Goal: Task Accomplishment & Management: Complete application form

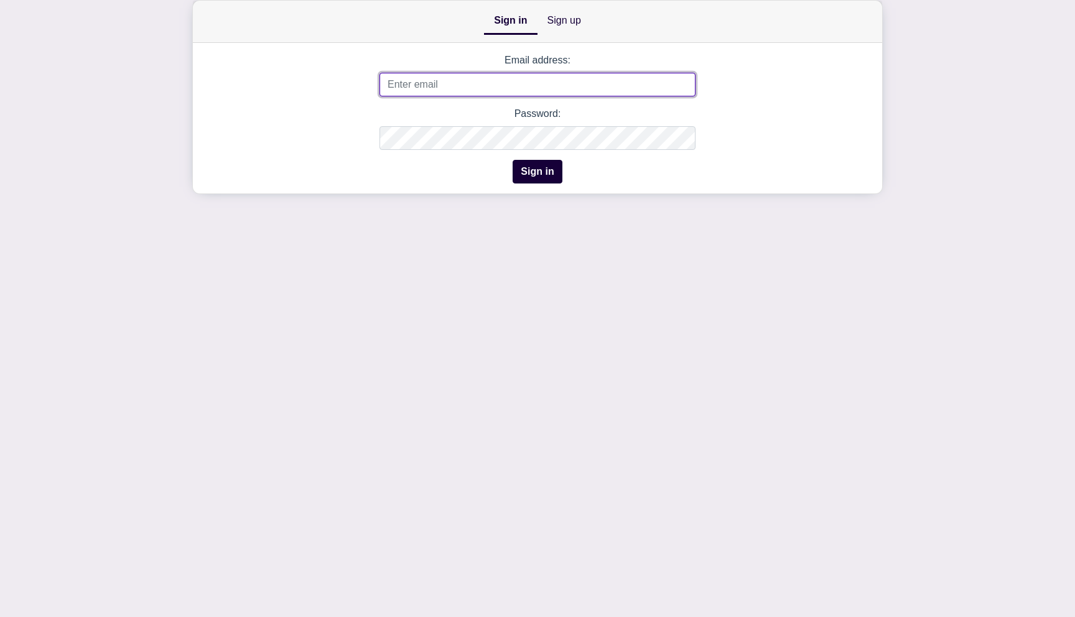
click at [434, 95] on input "Email address:" at bounding box center [538, 85] width 316 height 24
click at [569, 26] on link "Sign up" at bounding box center [565, 20] width 54 height 25
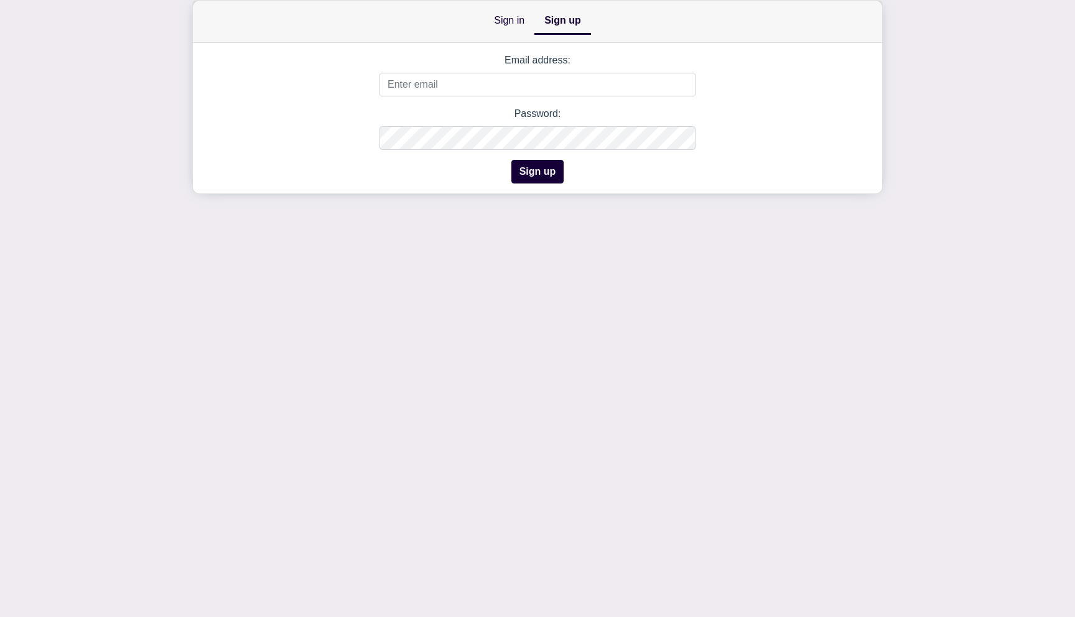
click at [447, 200] on html "Sign in Sign up Email address: This is a required field and must be a valid ema…" at bounding box center [537, 100] width 1075 height 200
click at [532, 88] on input "Email address:" at bounding box center [538, 85] width 316 height 24
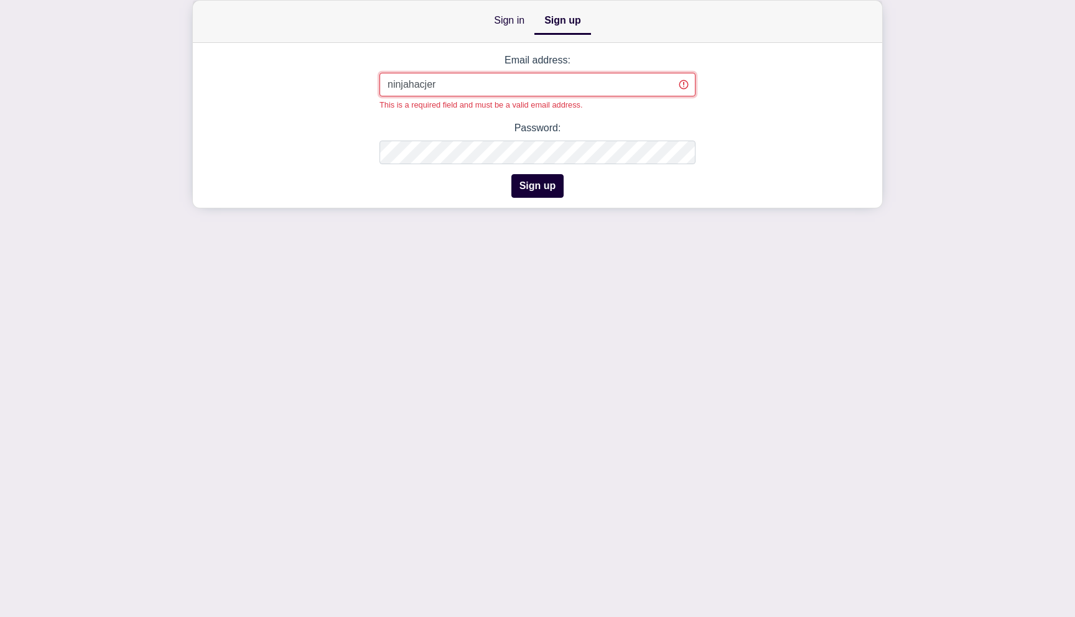
type input "ninjahacjer@"
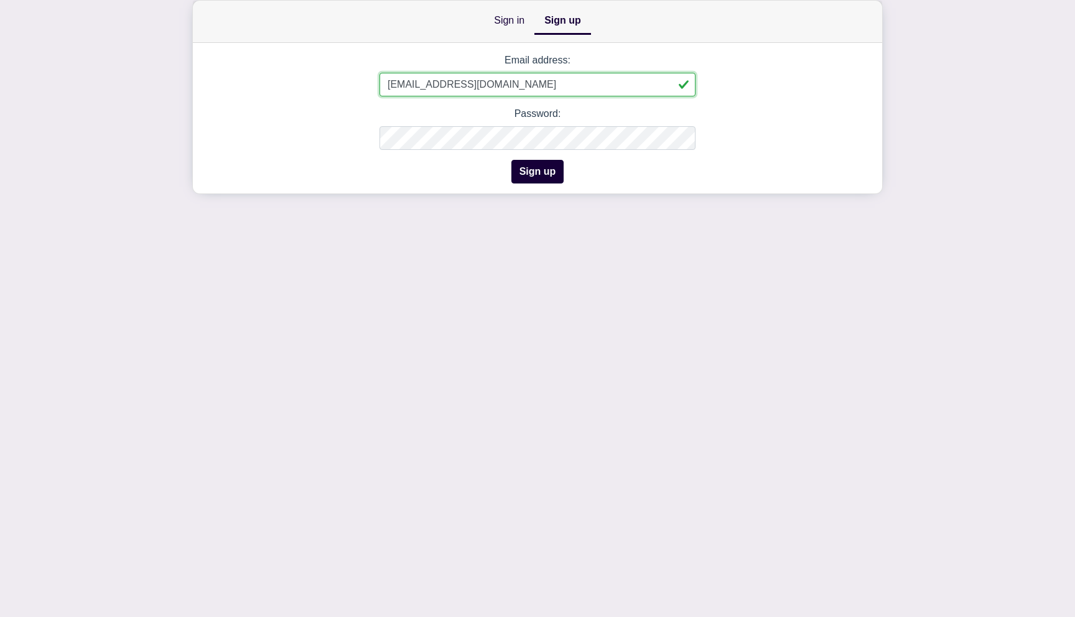
type input "[EMAIL_ADDRESS][DOMAIN_NAME]"
click at [533, 166] on button "Sign up" at bounding box center [537, 172] width 53 height 24
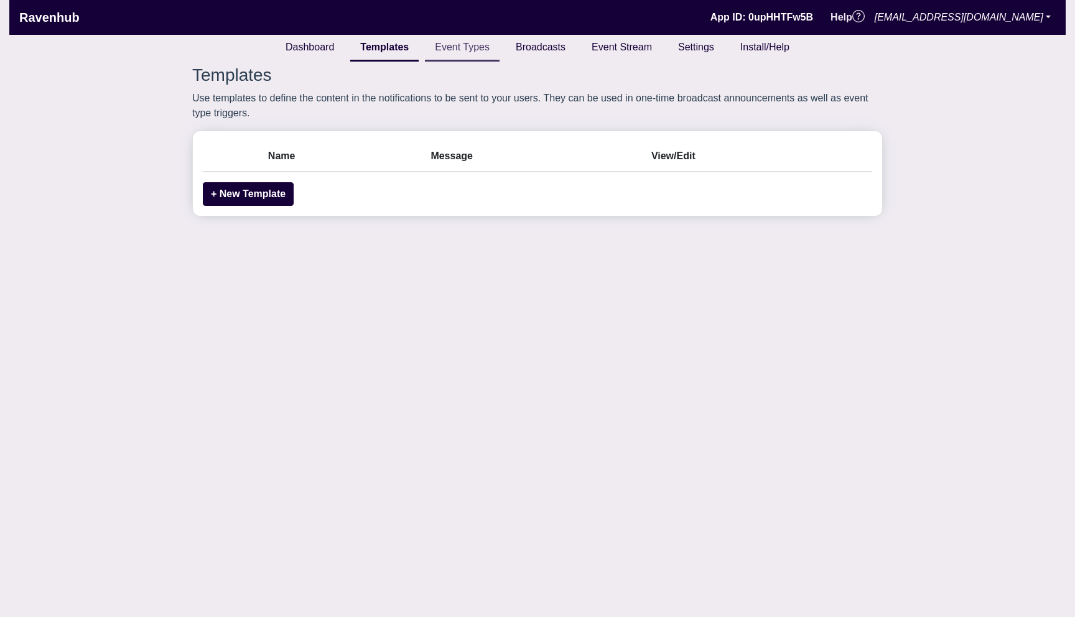
click at [473, 47] on link "Event Types" at bounding box center [462, 48] width 75 height 27
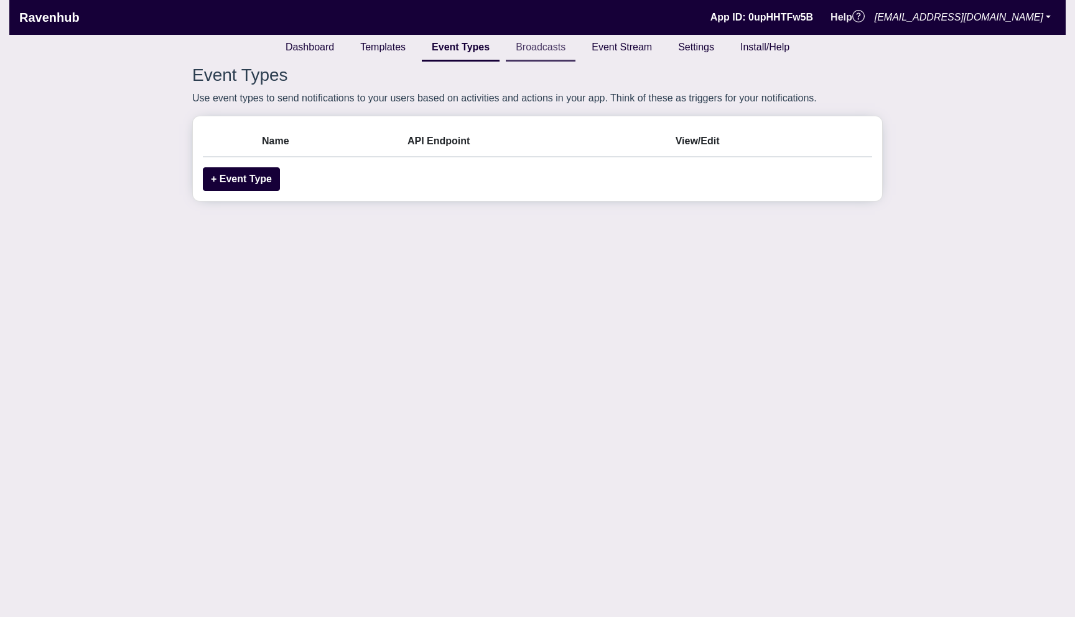
click at [567, 45] on link "Broadcasts" at bounding box center [541, 48] width 70 height 27
click at [306, 48] on link "Dashboard" at bounding box center [309, 48] width 68 height 27
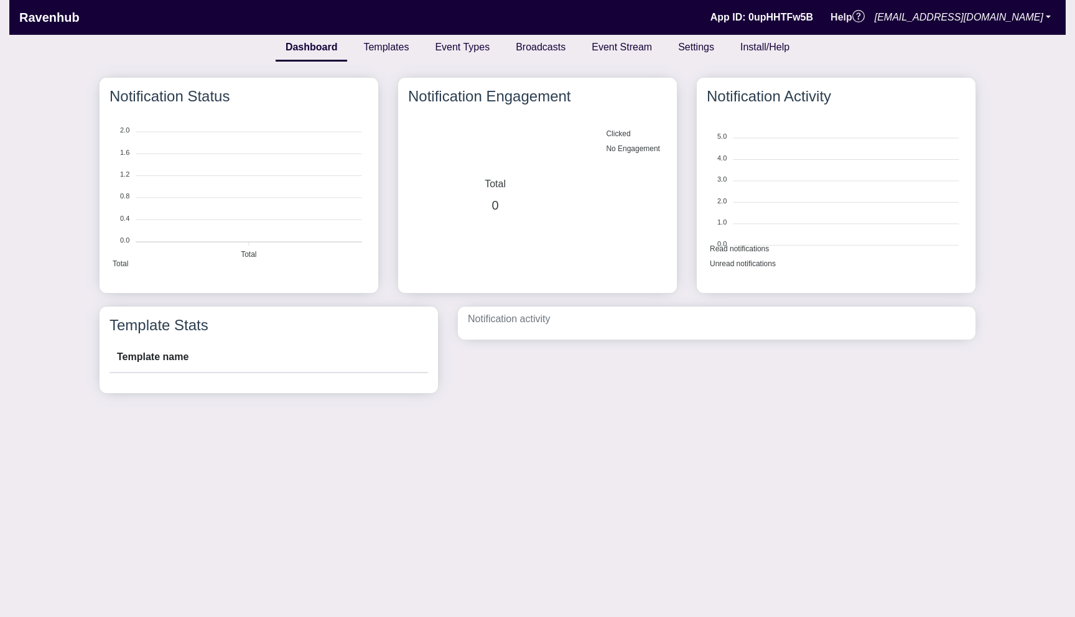
scroll to position [215, 279]
